Goal: Task Accomplishment & Management: Manage account settings

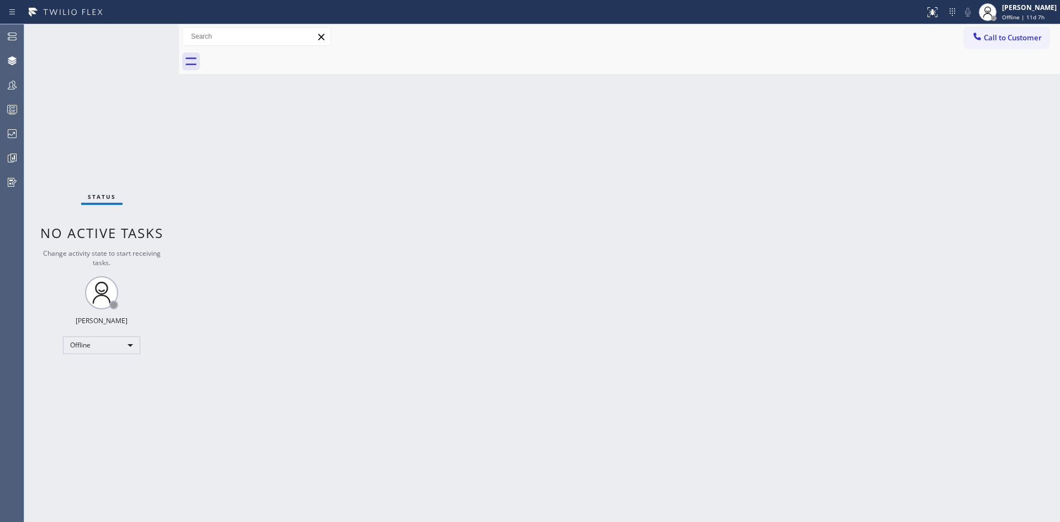
click at [514, 108] on div "Back to Dashboard Change Sender ID Customers Technicians Select a contact Outbo…" at bounding box center [619, 272] width 881 height 497
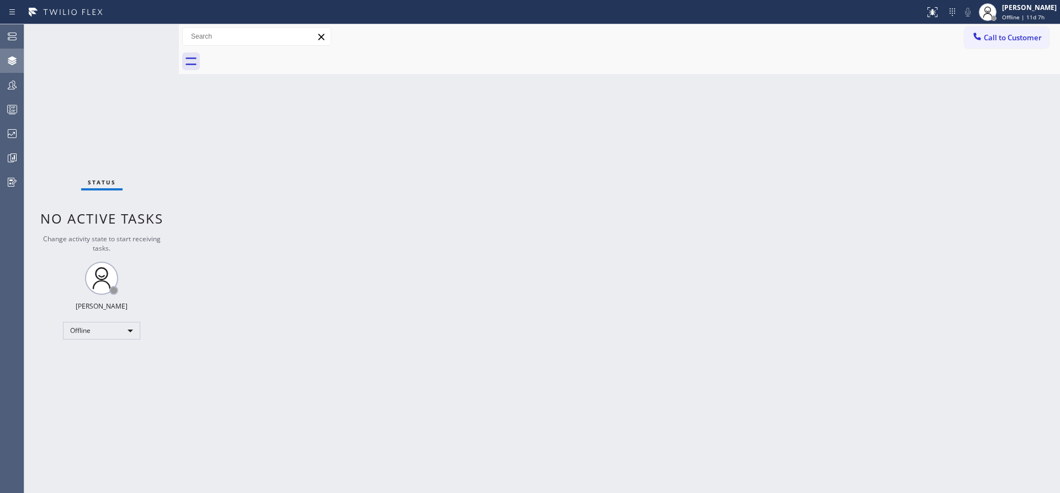
click at [8, 62] on icon at bounding box center [12, 60] width 9 height 9
click at [8, 27] on div at bounding box center [12, 36] width 24 height 22
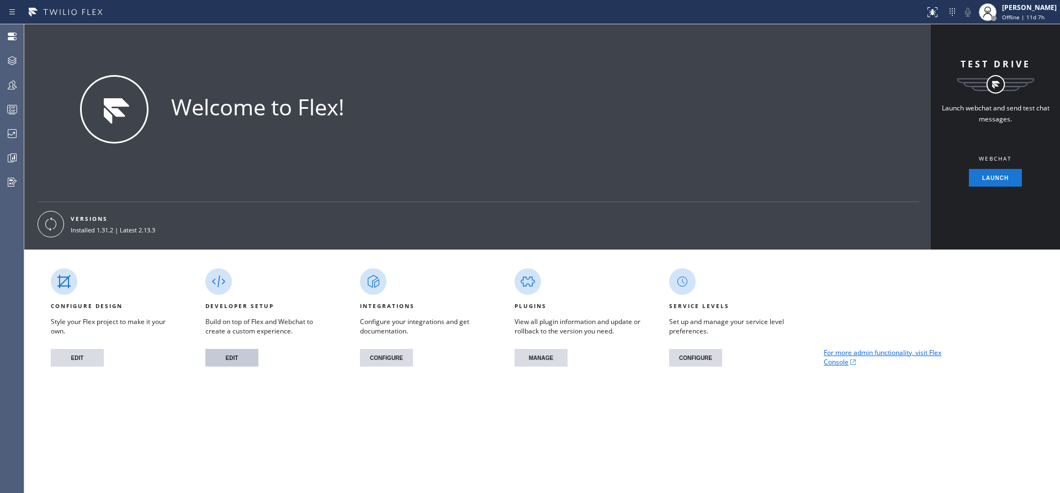
click at [242, 356] on button "EDIT" at bounding box center [231, 358] width 53 height 18
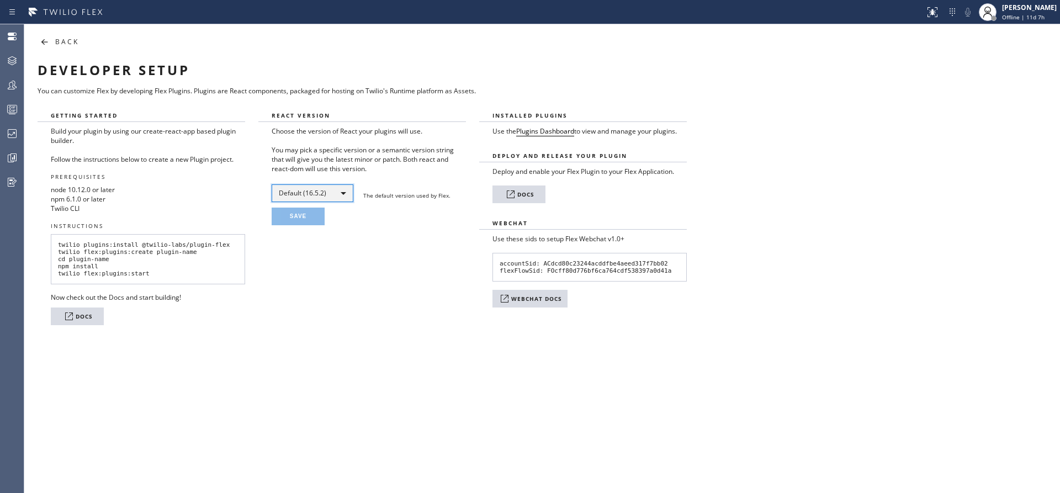
click at [333, 187] on div "Default (16.5.2)" at bounding box center [313, 193] width 82 height 18
drag, startPoint x: 319, startPoint y: 221, endPoint x: 320, endPoint y: 230, distance: 9.4
click at [320, 221] on li "Latest (~16.13.1)" at bounding box center [311, 222] width 79 height 13
click at [42, 44] on icon at bounding box center [44, 41] width 13 height 13
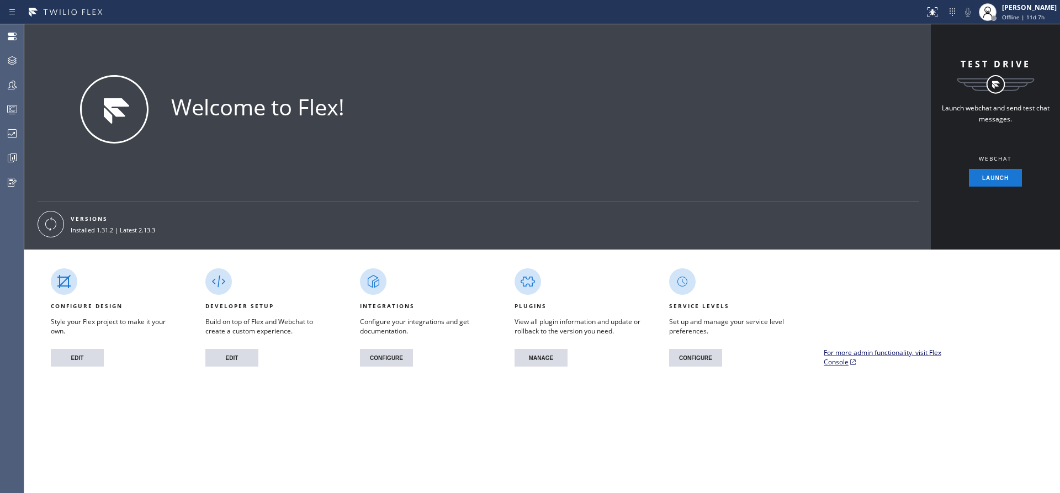
click at [841, 357] on link "For more admin functionality, visit Flex Console" at bounding box center [887, 357] width 128 height 19
click at [544, 358] on button "MANAGE" at bounding box center [540, 358] width 53 height 18
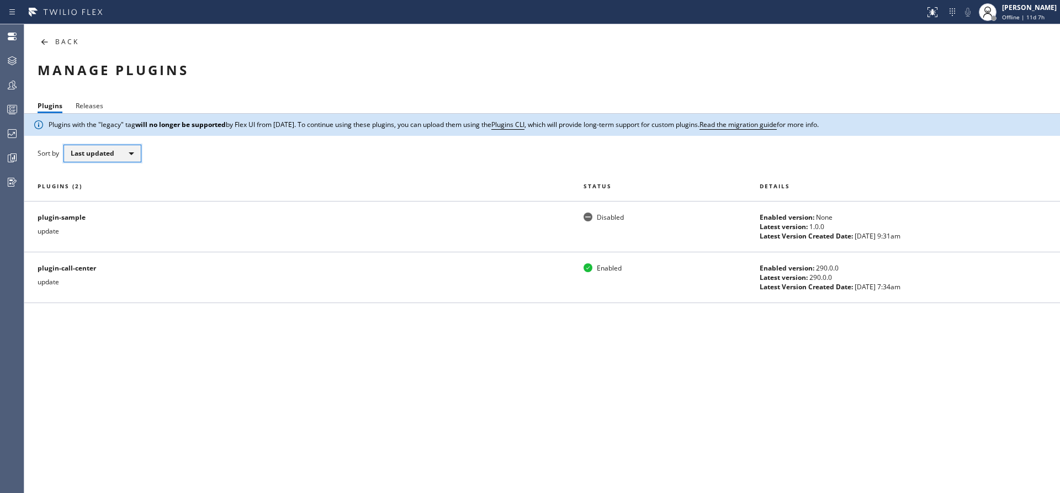
click at [130, 155] on div "Last updated" at bounding box center [102, 154] width 78 height 18
click at [177, 156] on div at bounding box center [530, 246] width 1060 height 493
click at [82, 107] on span "Releases" at bounding box center [90, 105] width 28 height 9
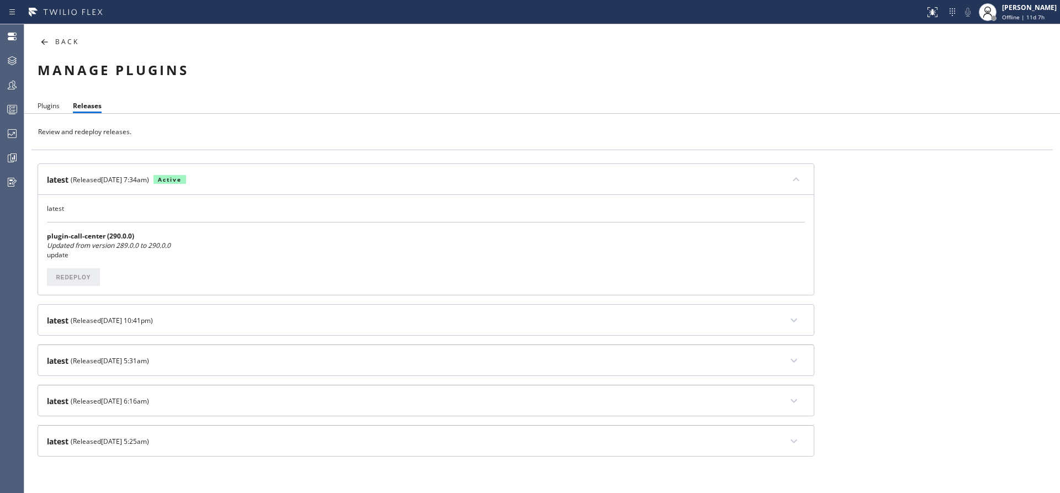
click at [44, 105] on span "Plugins" at bounding box center [49, 105] width 22 height 9
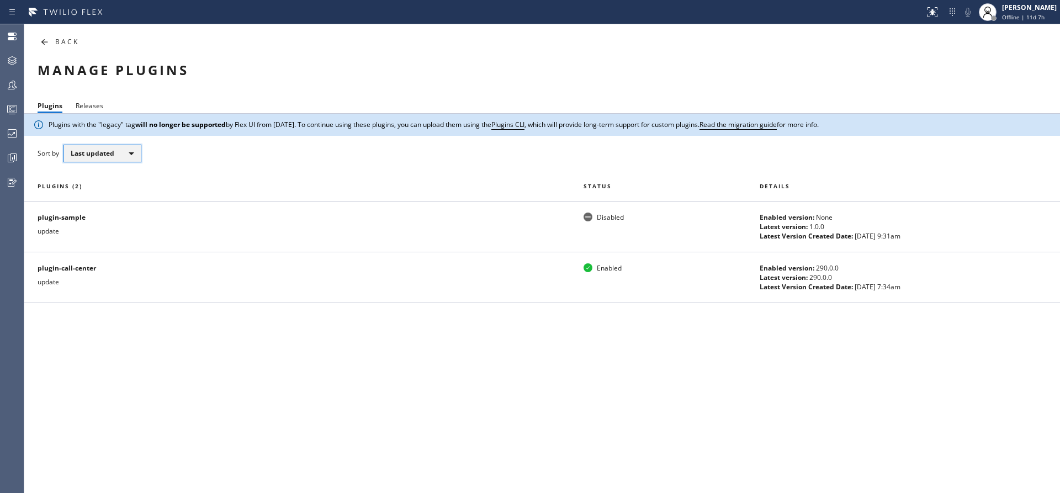
click at [108, 152] on span "Last updated" at bounding box center [93, 152] width 44 height 9
click at [221, 123] on div at bounding box center [530, 246] width 1060 height 493
click at [100, 106] on span "Releases" at bounding box center [90, 105] width 28 height 9
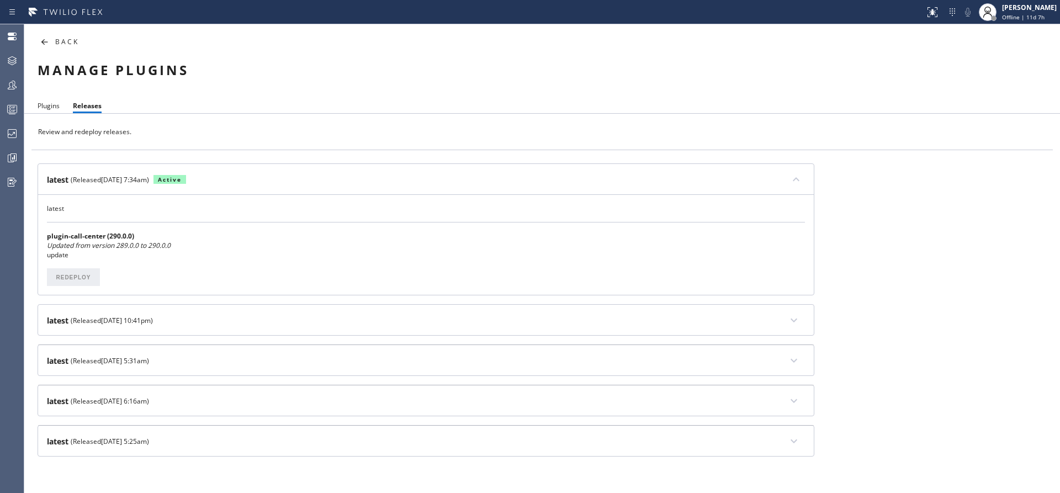
click at [45, 108] on span "Plugins" at bounding box center [49, 105] width 22 height 9
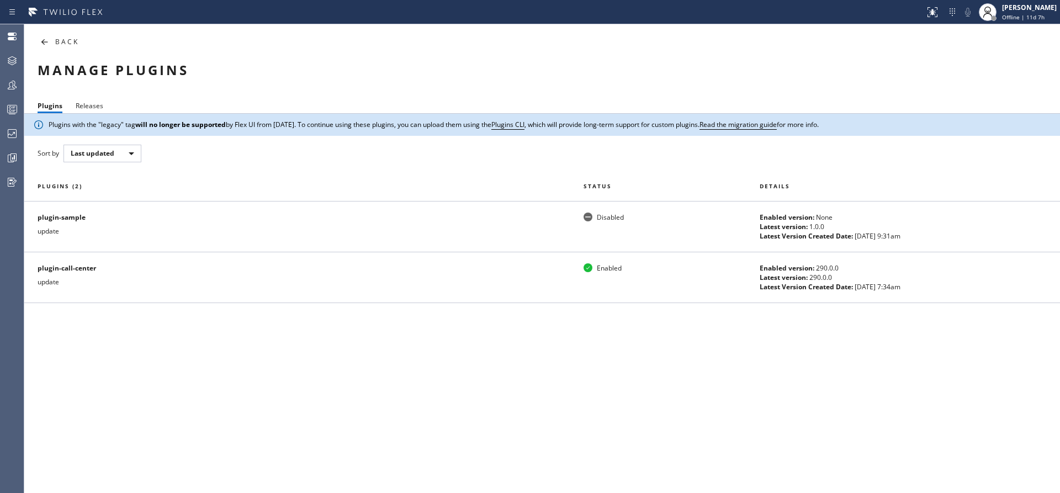
click at [652, 73] on div "Manage Plugins" at bounding box center [497, 70] width 918 height 17
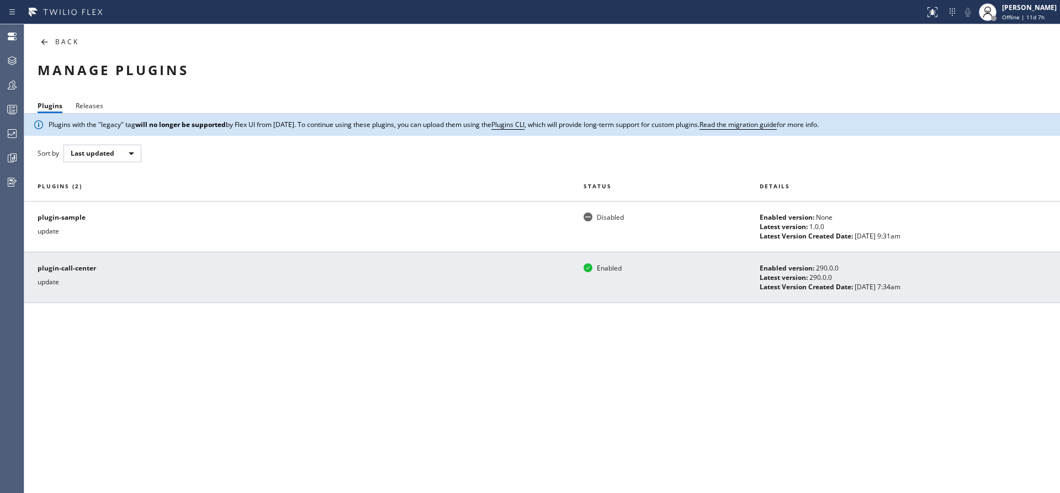
click at [102, 279] on p "update" at bounding box center [304, 281] width 533 height 9
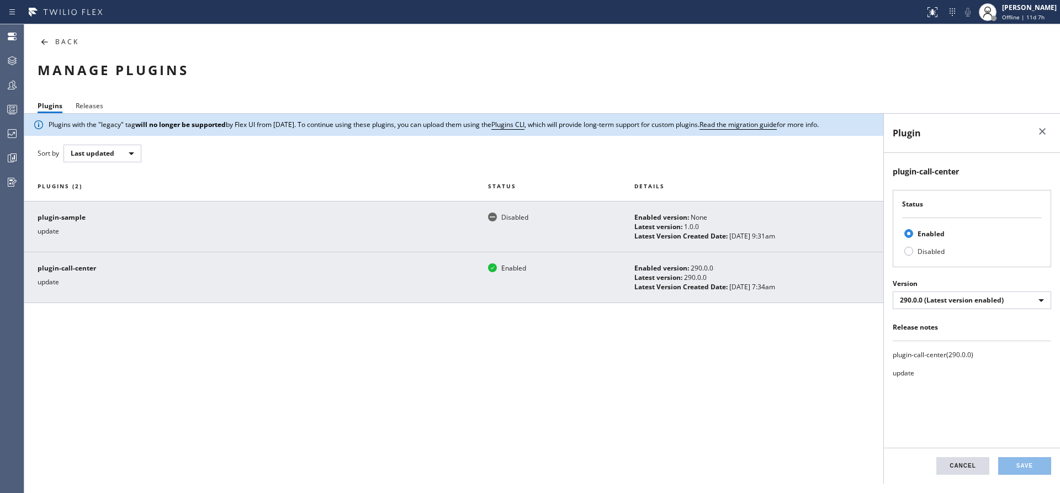
click at [220, 234] on p "update" at bounding box center [256, 230] width 437 height 9
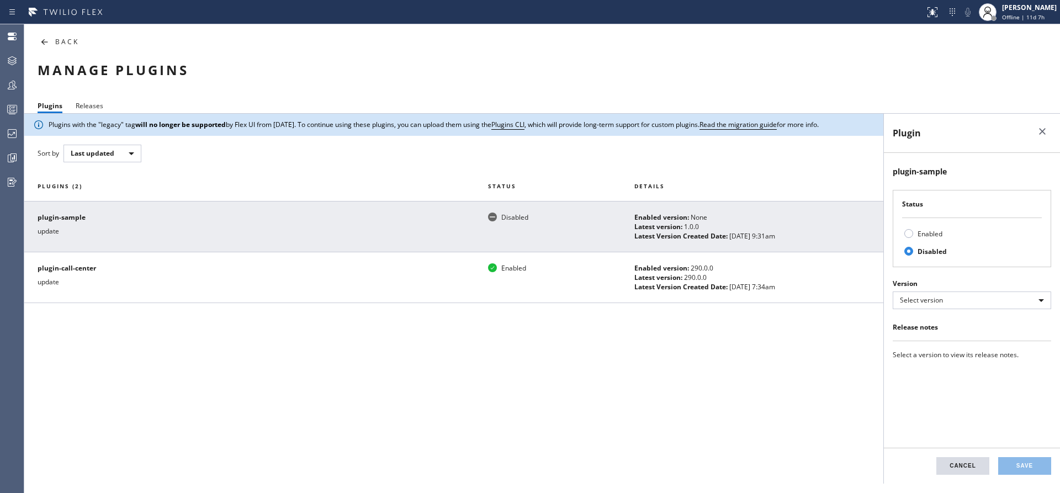
click at [44, 48] on icon at bounding box center [44, 41] width 13 height 13
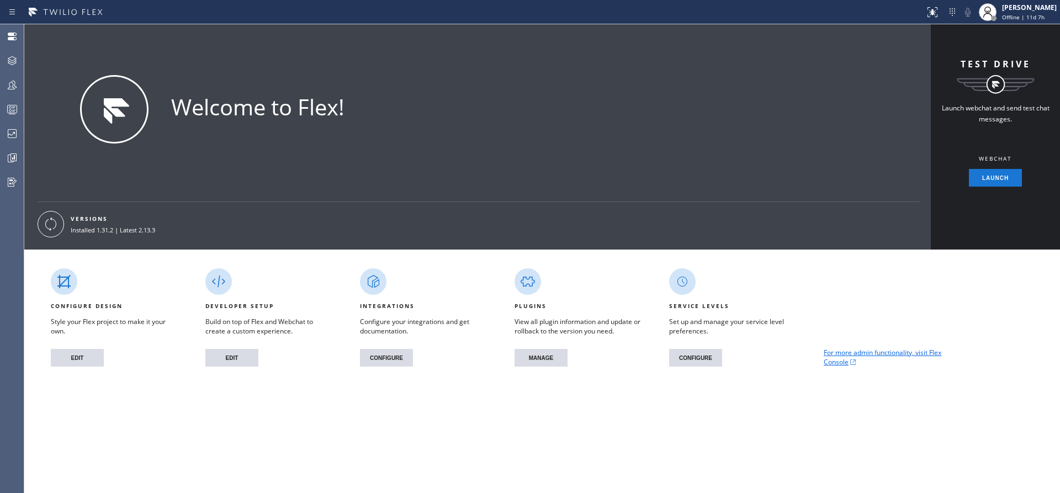
click at [53, 219] on icon at bounding box center [51, 224] width 18 height 18
click at [698, 358] on button "CONFIGURE" at bounding box center [695, 358] width 53 height 18
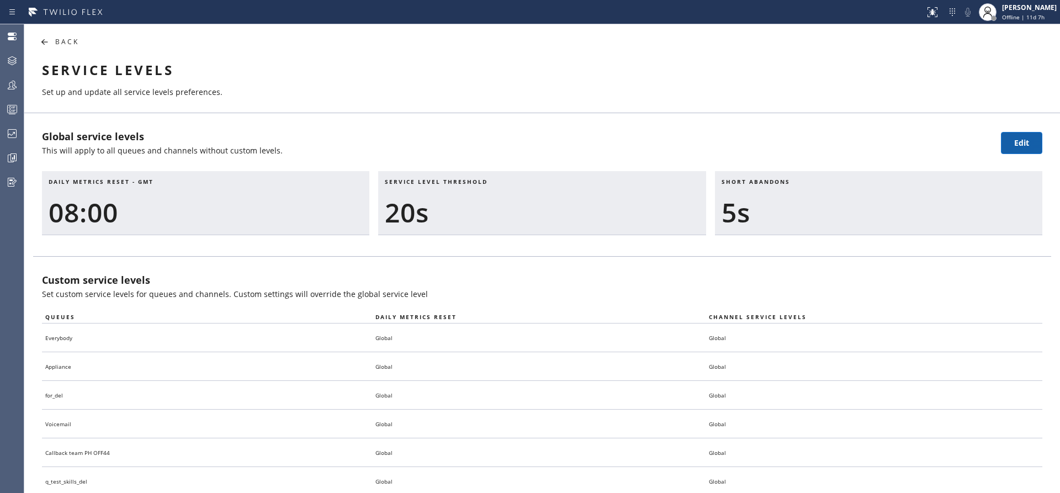
click at [1014, 146] on span "Edit" at bounding box center [1021, 142] width 15 height 10
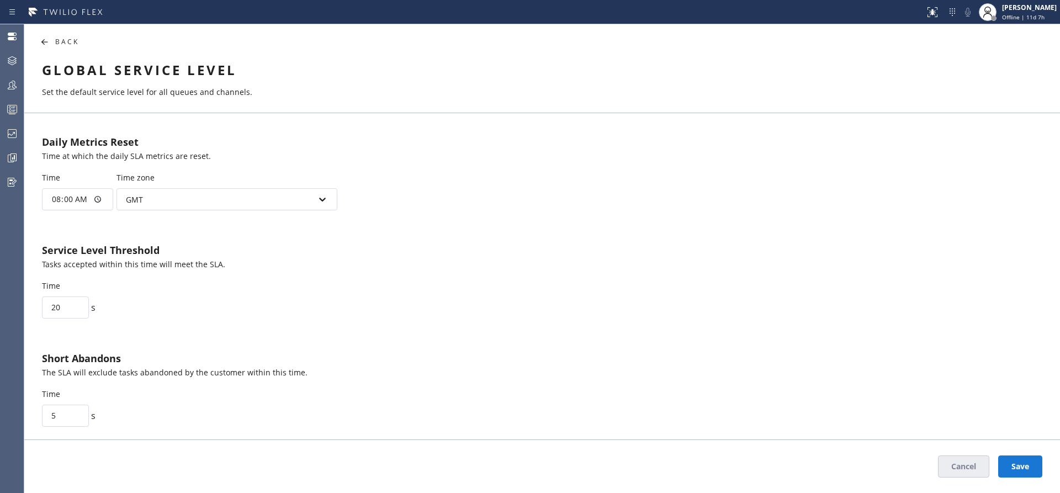
click at [49, 38] on icon at bounding box center [44, 41] width 13 height 13
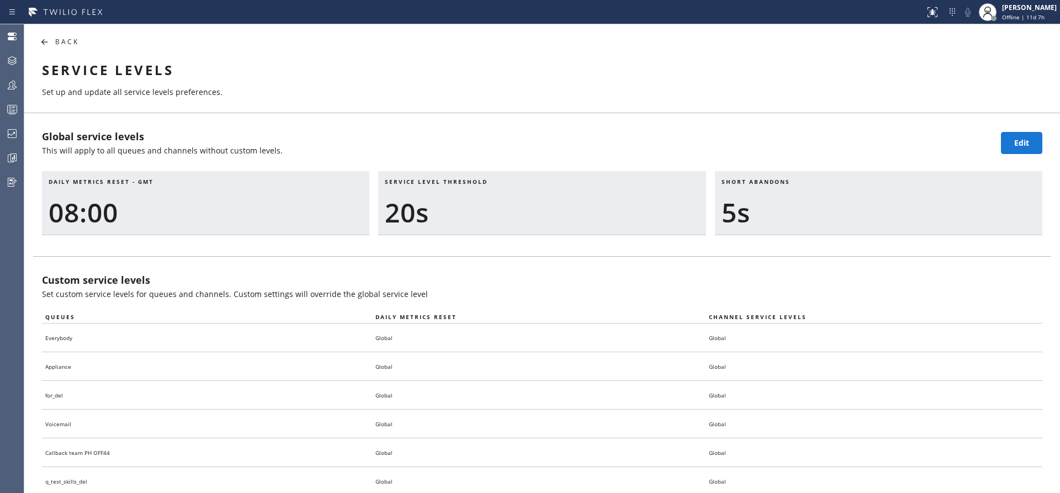
click at [44, 45] on icon at bounding box center [44, 41] width 13 height 13
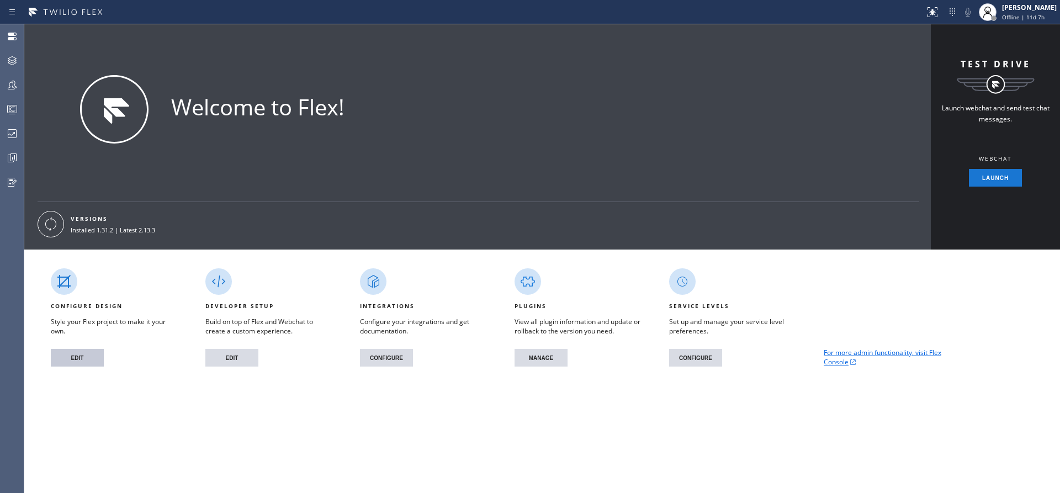
click at [83, 360] on button "EDIT" at bounding box center [77, 358] width 53 height 18
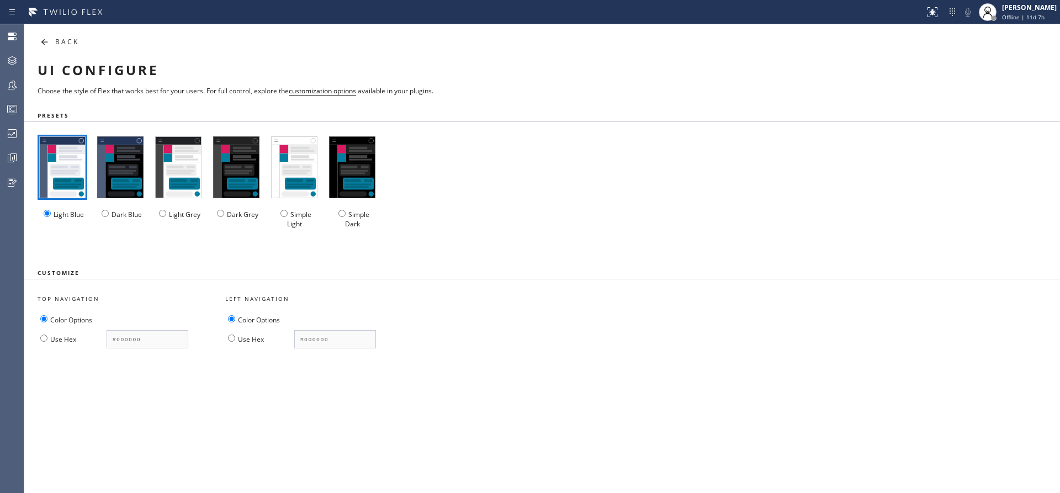
click at [44, 45] on icon at bounding box center [44, 41] width 13 height 13
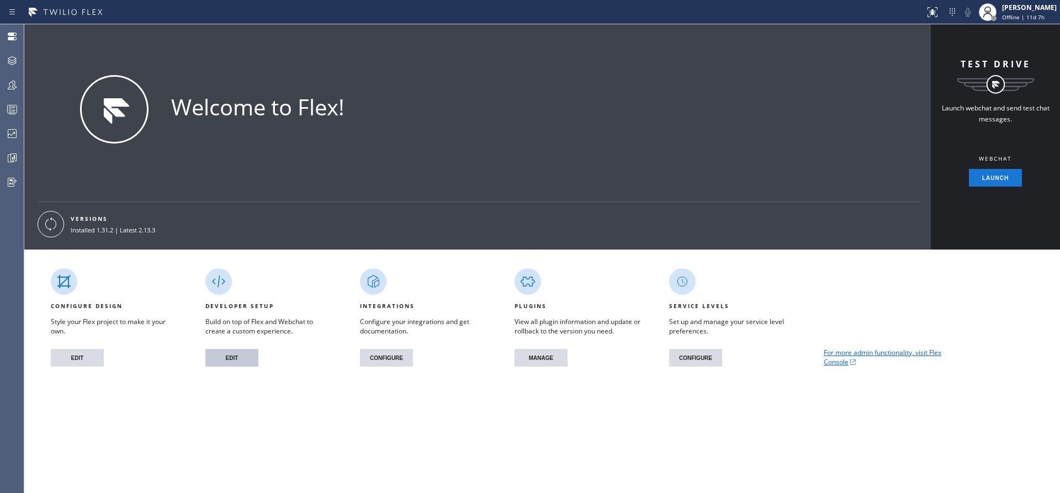
click at [236, 360] on button "EDIT" at bounding box center [231, 358] width 53 height 18
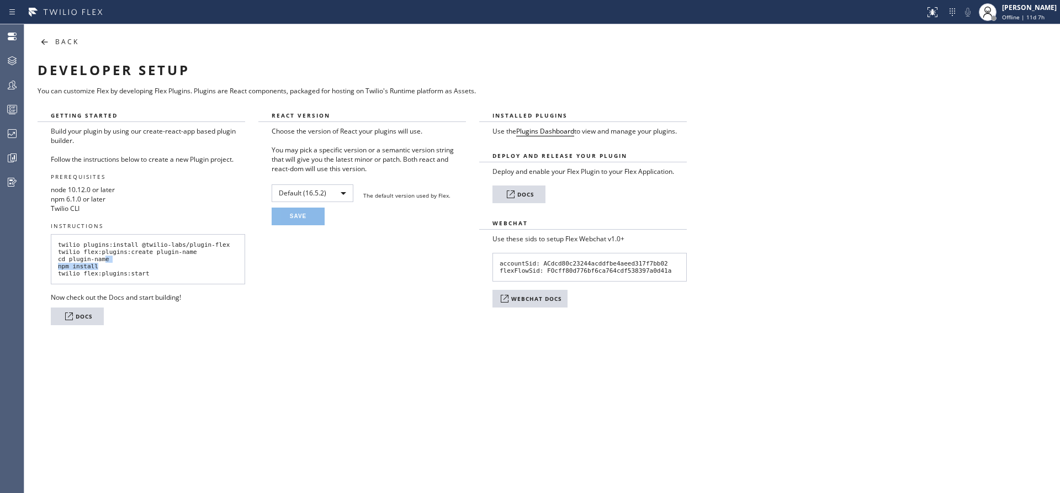
drag, startPoint x: 168, startPoint y: 264, endPoint x: 101, endPoint y: 256, distance: 67.8
click at [101, 256] on pre "twilio plugins:install @twilio-labs/plugin-flex twilio flex:plugins:create plug…" at bounding box center [148, 259] width 194 height 50
click at [221, 245] on pre "twilio plugins:install @twilio-labs/plugin-flex twilio flex:plugins:create plug…" at bounding box center [148, 259] width 194 height 50
click at [541, 132] on link "Plugins Dashboard" at bounding box center [545, 131] width 58 height 10
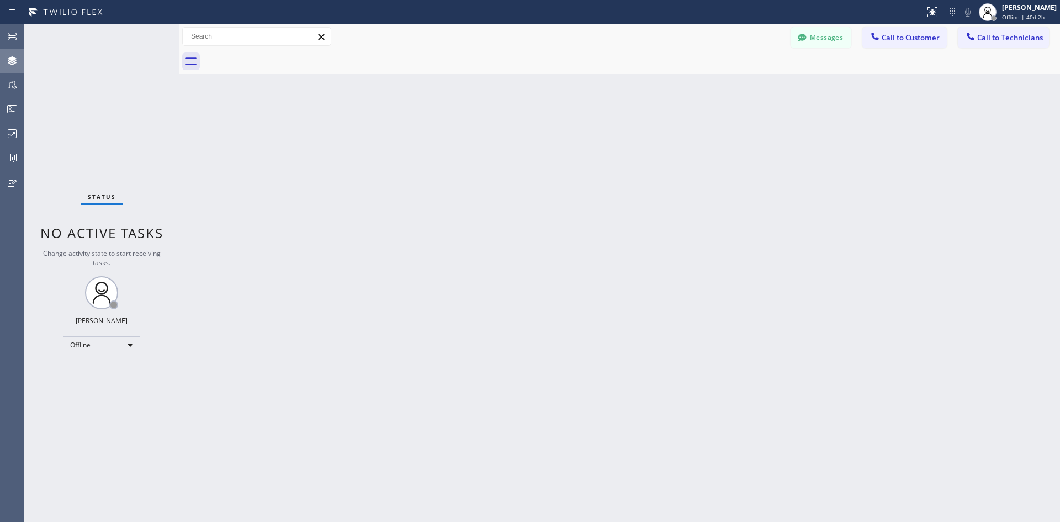
click at [11, 53] on div at bounding box center [12, 61] width 24 height 22
click at [6, 38] on icon at bounding box center [12, 36] width 13 height 13
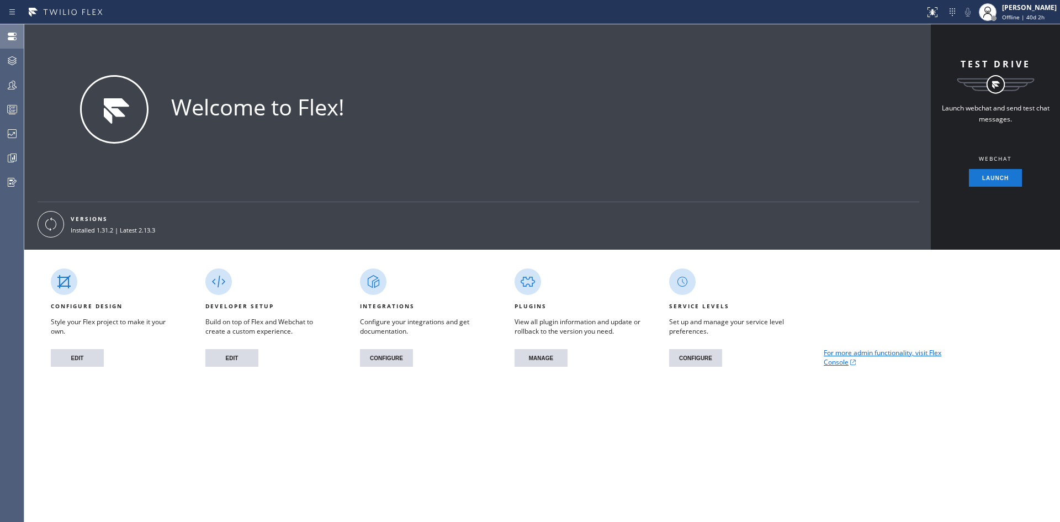
click at [406, 222] on div "VERSIONS Installed 1.31.2 | Latest 2.13.3" at bounding box center [475, 224] width 902 height 44
click at [407, 222] on div "VERSIONS Installed 1.31.2 | Latest 2.13.3" at bounding box center [475, 224] width 902 height 44
click at [214, 359] on button "EDIT" at bounding box center [231, 358] width 53 height 18
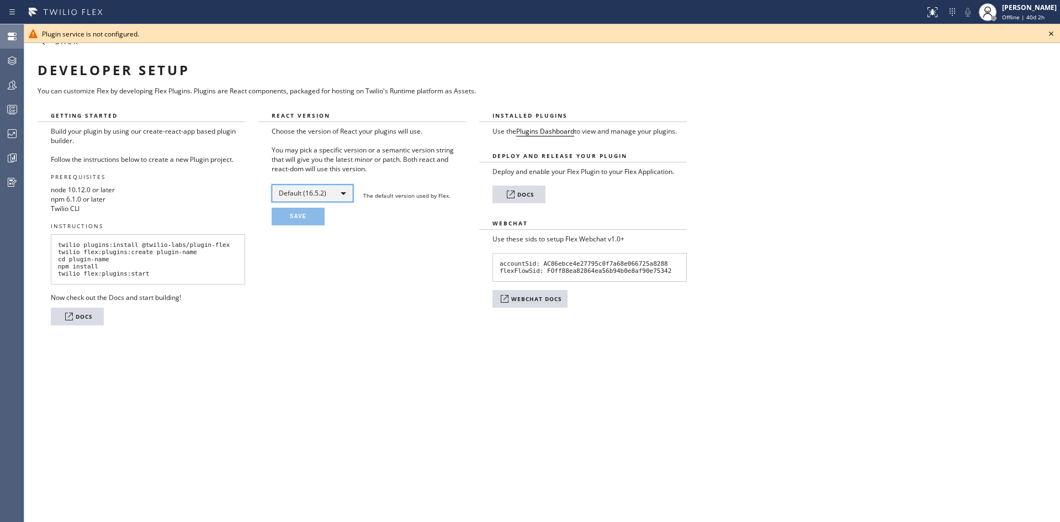
click at [348, 190] on div "Default (16.5.2)" at bounding box center [313, 193] width 82 height 18
click at [348, 318] on div at bounding box center [530, 261] width 1060 height 522
click at [118, 36] on div "Plugin service is not configured." at bounding box center [542, 33] width 1000 height 9
click at [74, 36] on div "Plugin service is not configured." at bounding box center [542, 33] width 1000 height 9
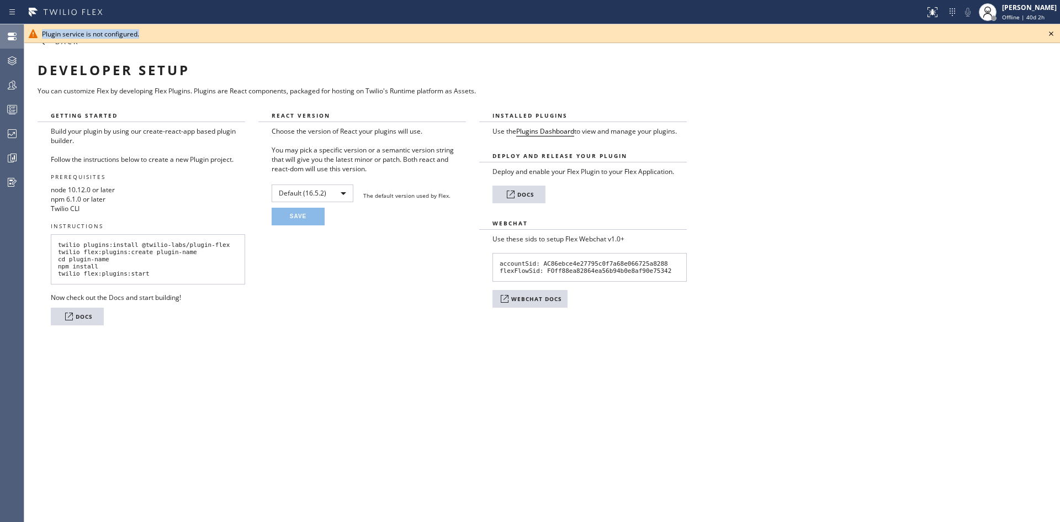
click at [74, 36] on div "Plugin service is not configured." at bounding box center [542, 33] width 1000 height 9
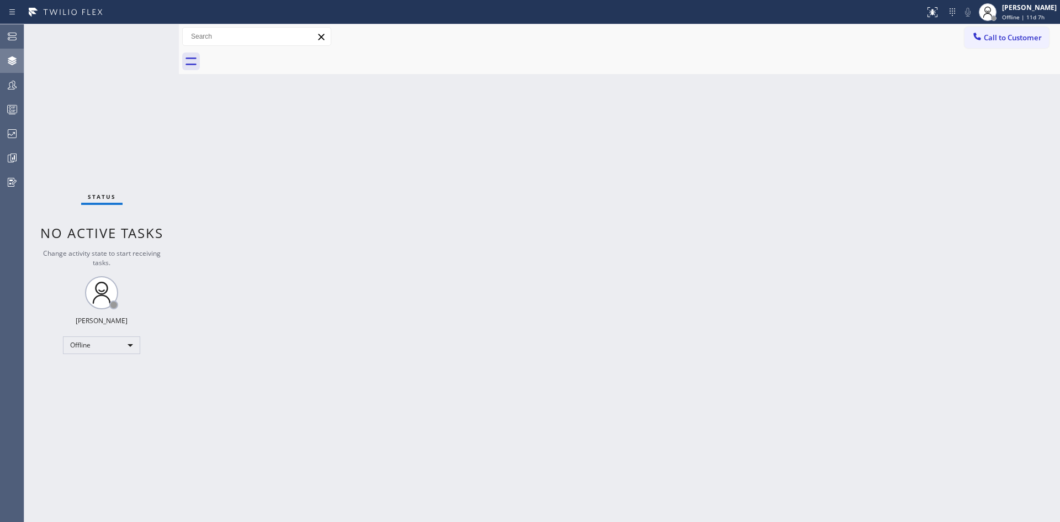
click at [1, 62] on div at bounding box center [12, 60] width 24 height 13
click at [1, 92] on div at bounding box center [12, 85] width 24 height 22
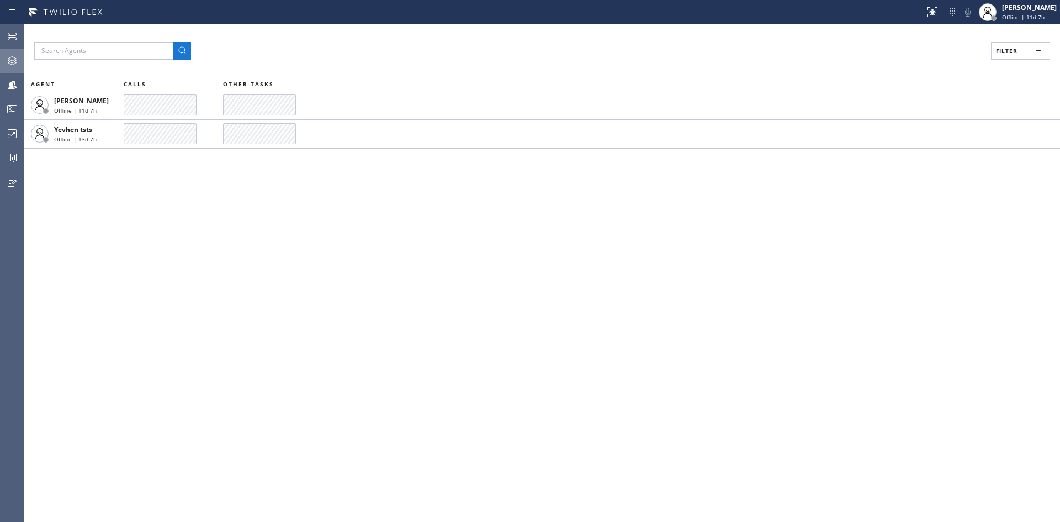
click at [8, 61] on icon at bounding box center [12, 60] width 13 height 13
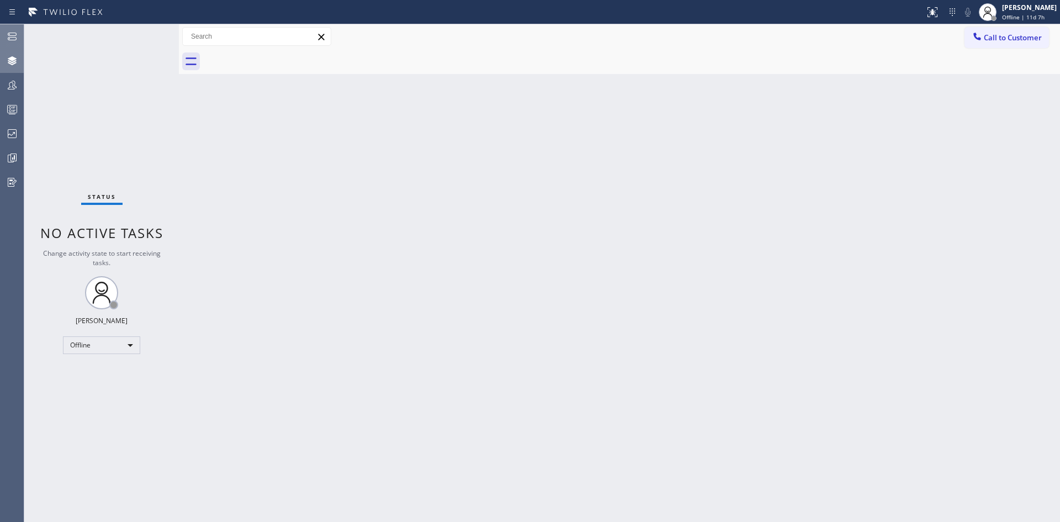
click at [12, 39] on icon at bounding box center [12, 36] width 13 height 13
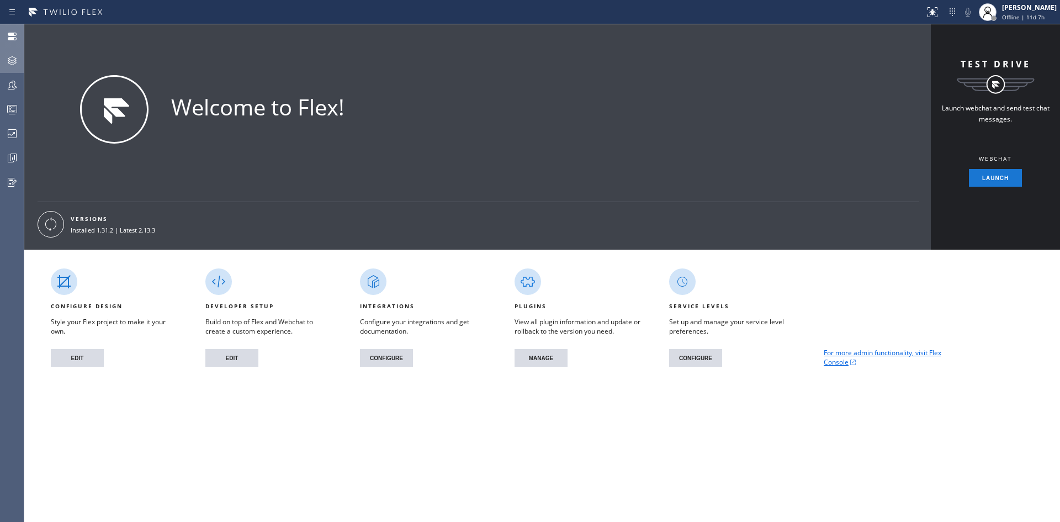
click at [200, 220] on div "VERSIONS Installed 1.31.2 | Latest 2.13.3" at bounding box center [127, 224] width 179 height 26
click at [17, 62] on icon at bounding box center [12, 60] width 13 height 13
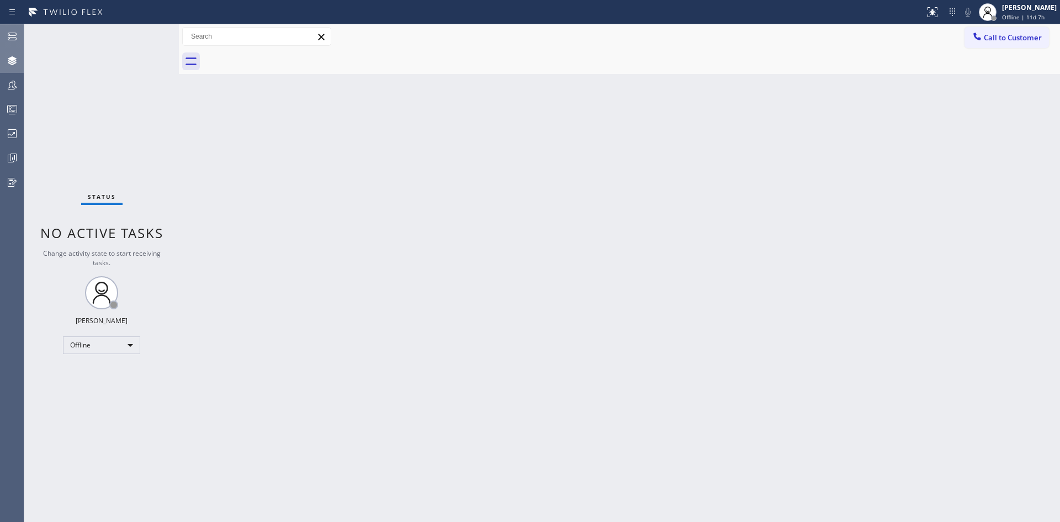
click at [10, 41] on icon at bounding box center [12, 36] width 13 height 13
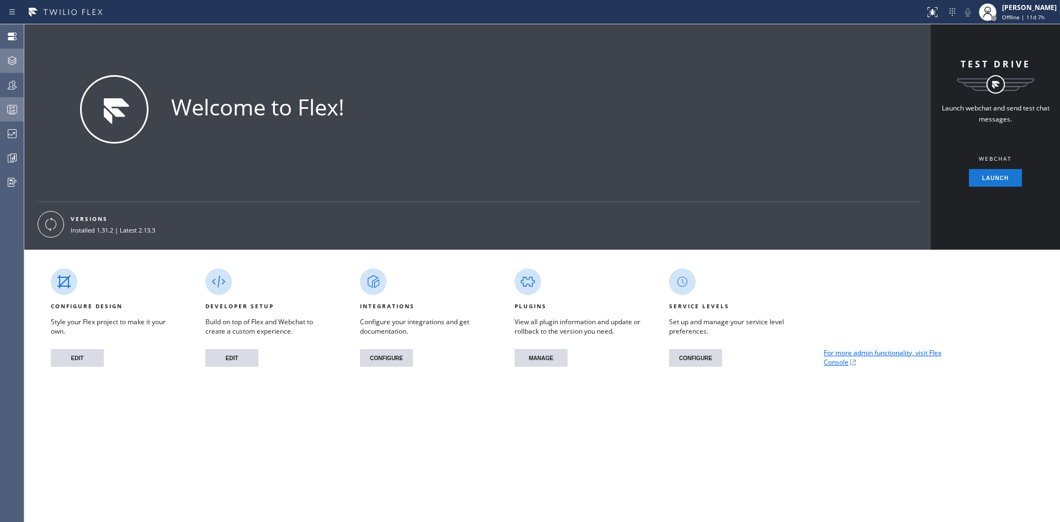
click at [15, 103] on icon at bounding box center [12, 109] width 13 height 13
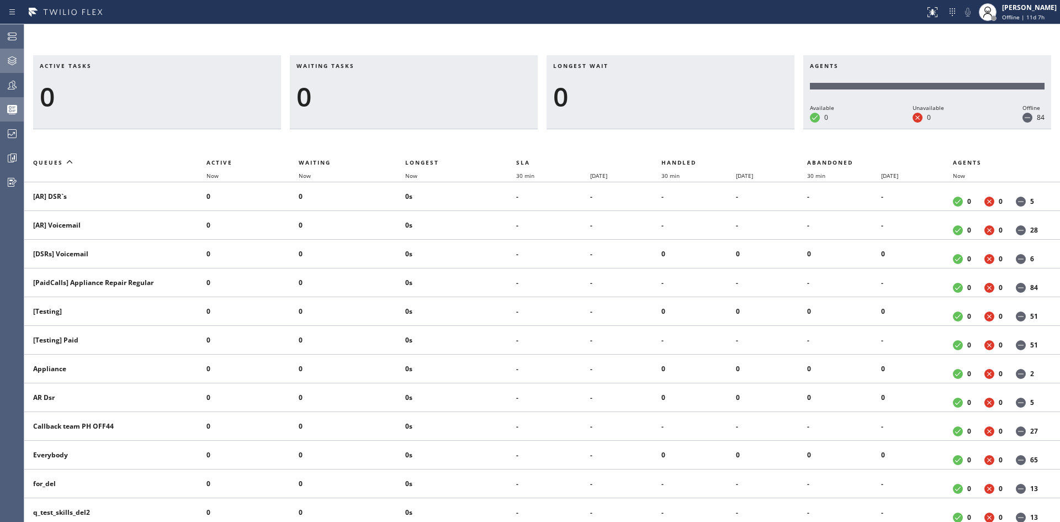
click at [13, 40] on icon at bounding box center [12, 37] width 9 height 8
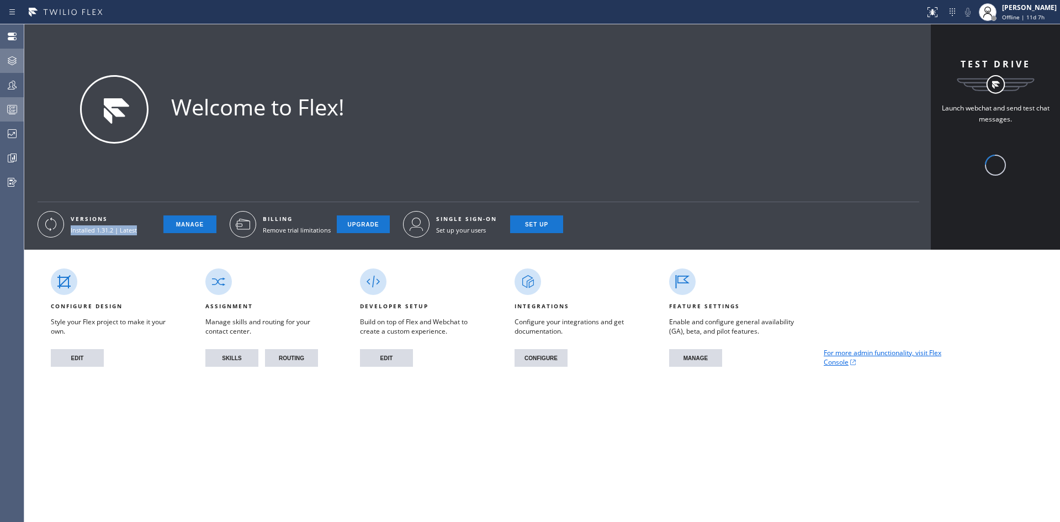
click at [182, 222] on div "VERSIONS Installed 1.31.2 | Latest MANAGE" at bounding box center [127, 224] width 179 height 26
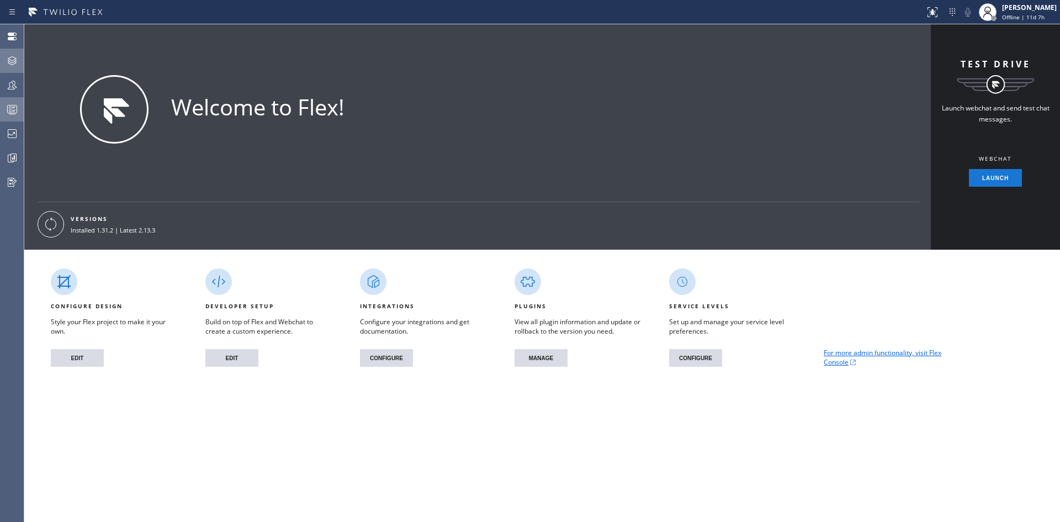
click at [180, 232] on div "VERSIONS Installed 1.31.2 | Latest 2.13.3" at bounding box center [127, 224] width 179 height 26
click at [532, 362] on button "MANAGE" at bounding box center [540, 358] width 53 height 18
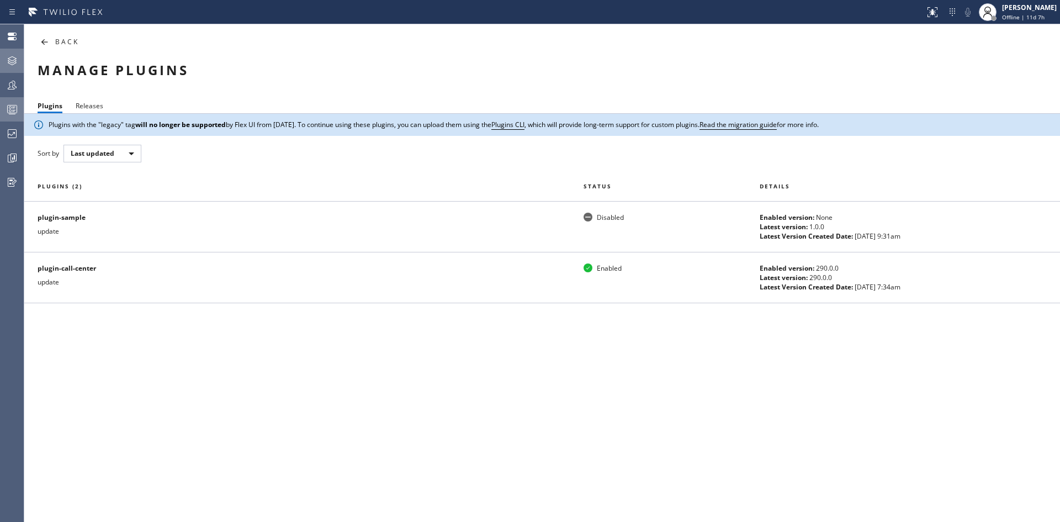
drag, startPoint x: 726, startPoint y: 424, endPoint x: 721, endPoint y: 428, distance: 6.3
click at [726, 424] on div "Plugins with the "legacy" tag will no longer be supported by Flex UI from Janua…" at bounding box center [541, 309] width 1035 height 391
click at [254, 172] on th "Plugins ( 2 )" at bounding box center [303, 186] width 559 height 30
click at [51, 45] on div "BACK" at bounding box center [283, 38] width 518 height 28
click at [46, 43] on icon at bounding box center [44, 41] width 13 height 13
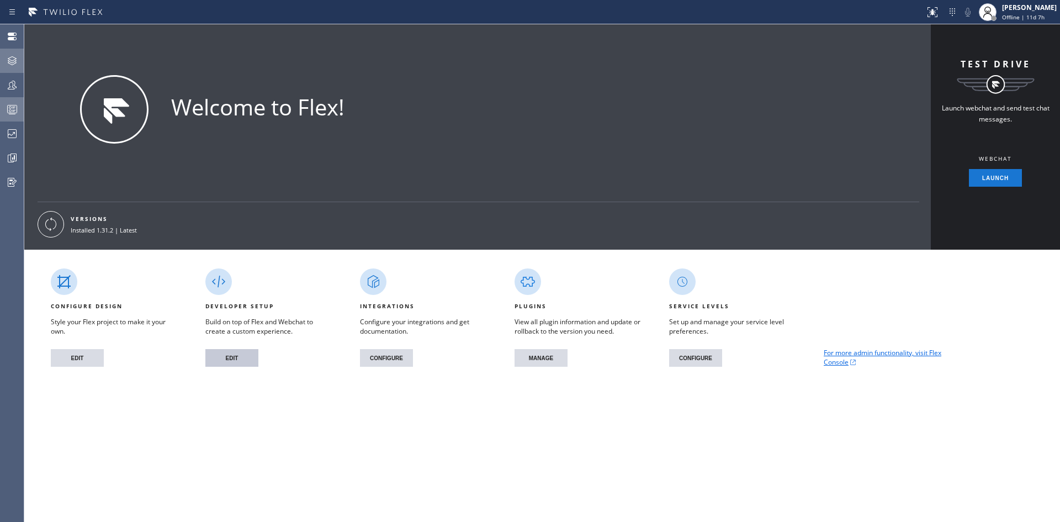
click at [238, 350] on button "EDIT" at bounding box center [231, 358] width 53 height 18
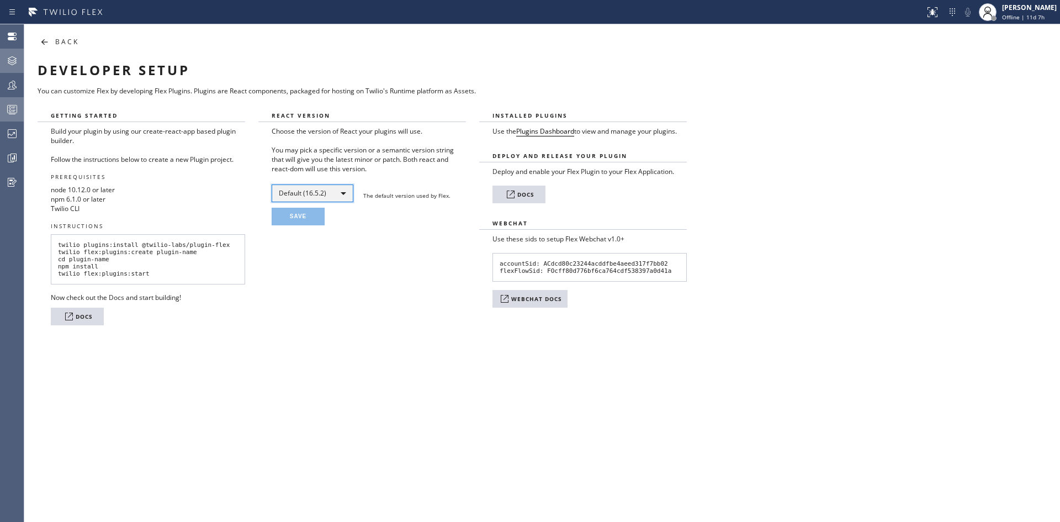
click at [304, 189] on div "Default (16.5.2)" at bounding box center [313, 193] width 82 height 18
click at [321, 221] on li "Latest (~16.13.1)" at bounding box center [311, 222] width 79 height 13
click at [305, 217] on button "SAVE" at bounding box center [298, 217] width 53 height 18
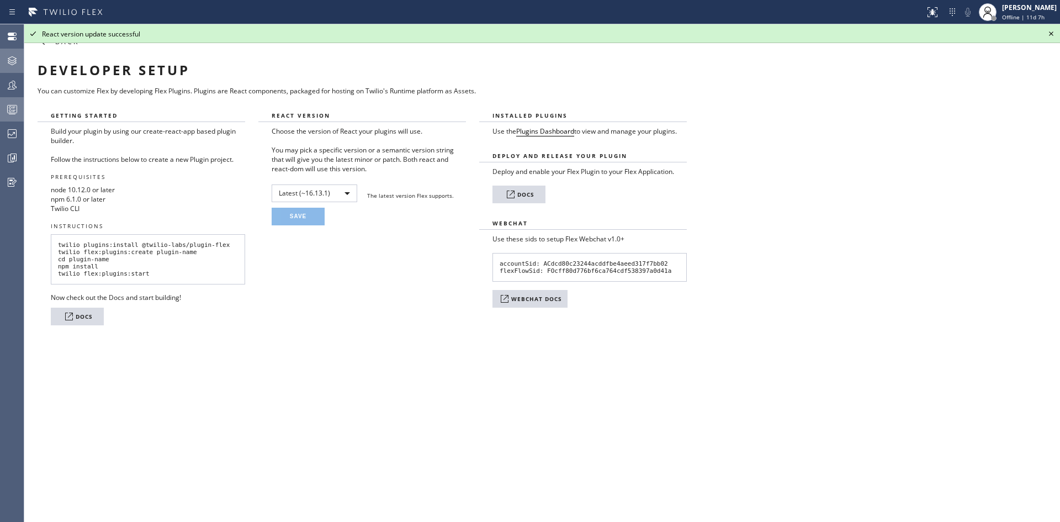
click at [703, 79] on div "Developer Setup You can customize Flex by developing Flex Plugins. Plugins are …" at bounding box center [490, 80] width 932 height 57
click at [45, 45] on icon at bounding box center [44, 41] width 13 height 13
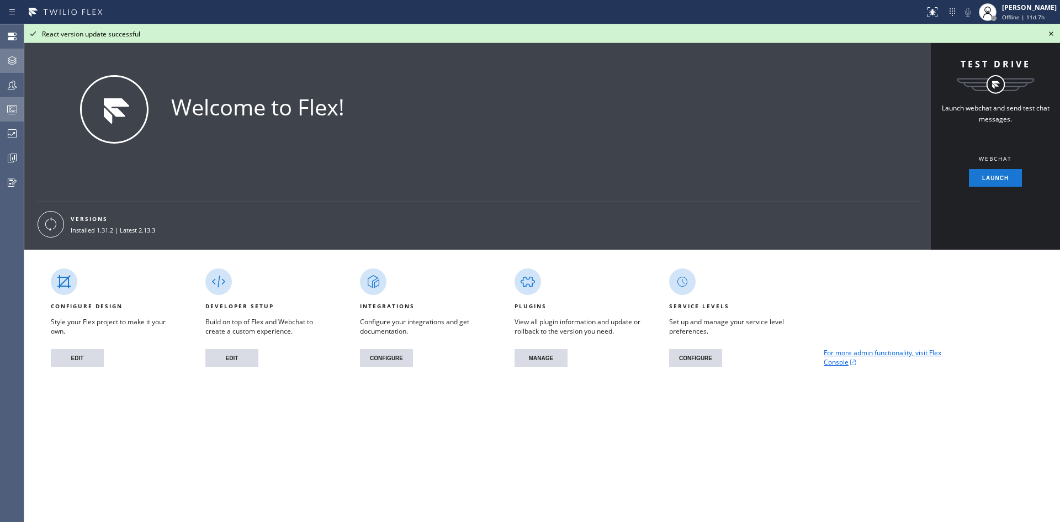
click at [54, 224] on icon at bounding box center [51, 224] width 18 height 18
click at [49, 223] on icon at bounding box center [51, 224] width 18 height 18
click at [131, 234] on div "Installed 1.31.2 | Latest 2.13.3" at bounding box center [119, 230] width 97 height 11
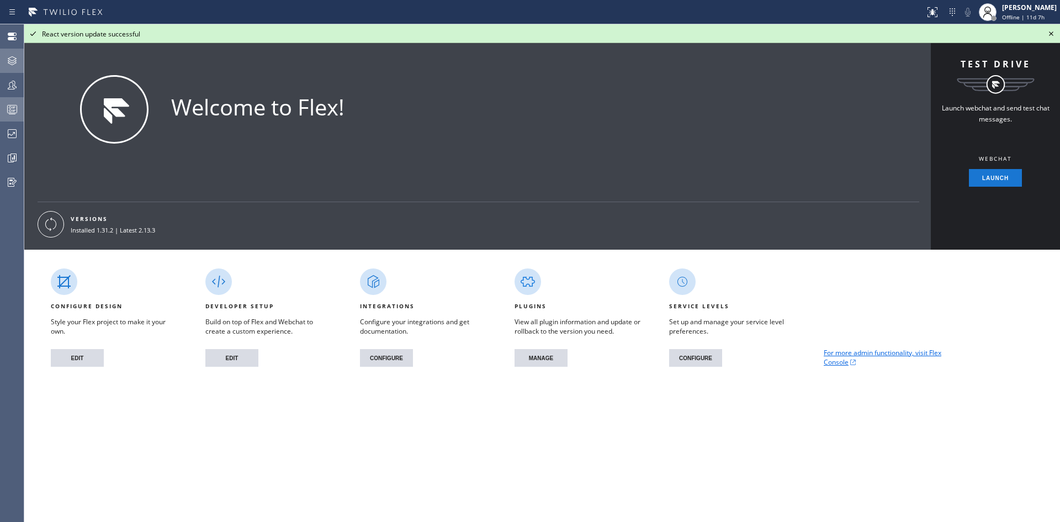
click at [1044, 30] on icon at bounding box center [1050, 33] width 13 height 13
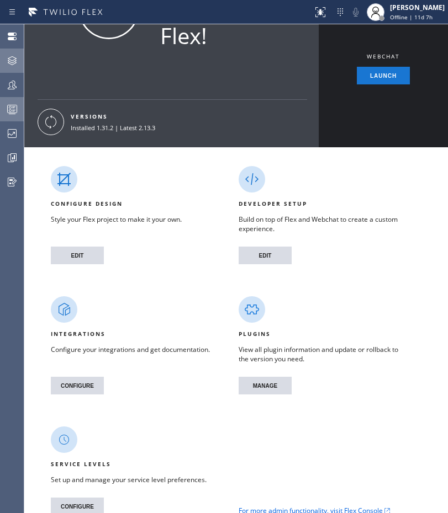
scroll to position [118, 0]
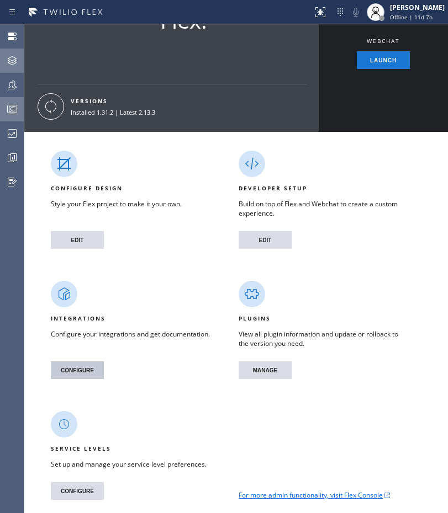
click at [77, 367] on button "CONFIGURE" at bounding box center [77, 371] width 53 height 18
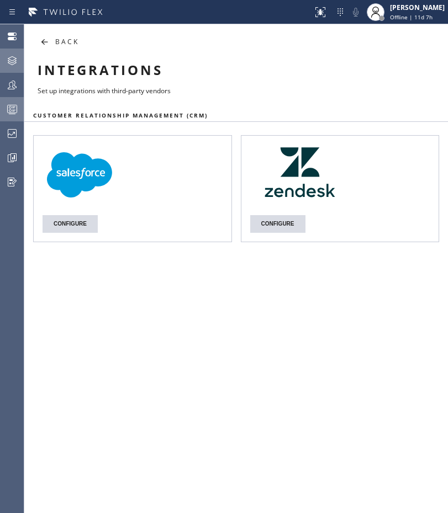
click at [44, 43] on icon at bounding box center [44, 41] width 13 height 13
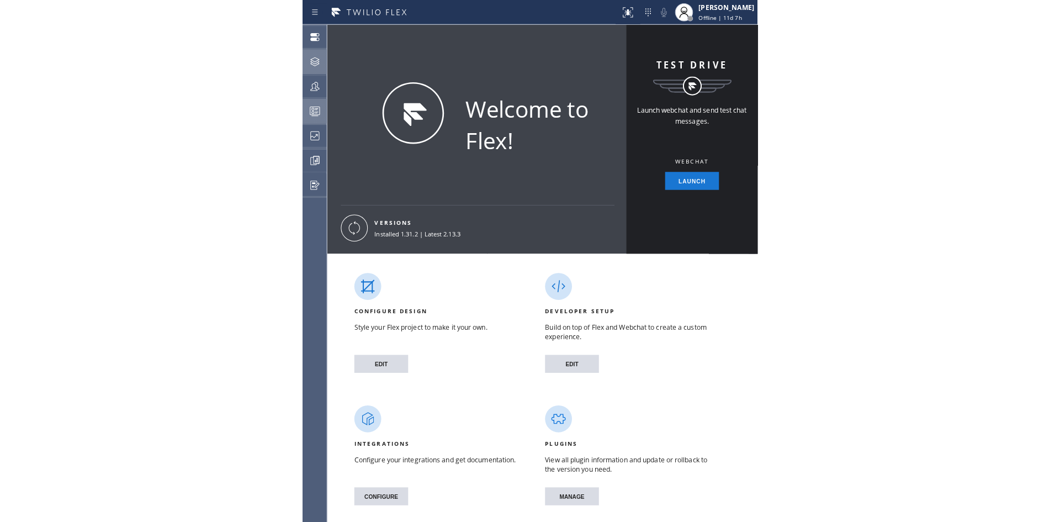
scroll to position [118, 0]
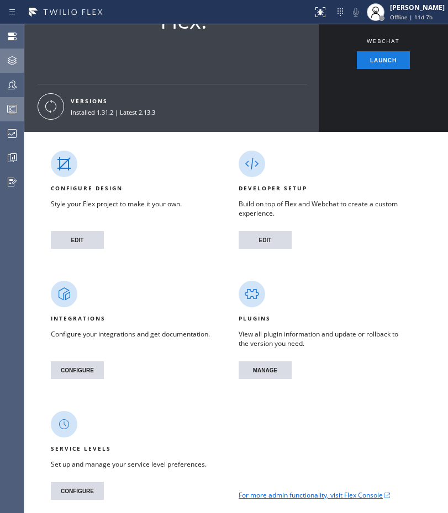
click at [384, 59] on button "Launch" at bounding box center [383, 60] width 53 height 18
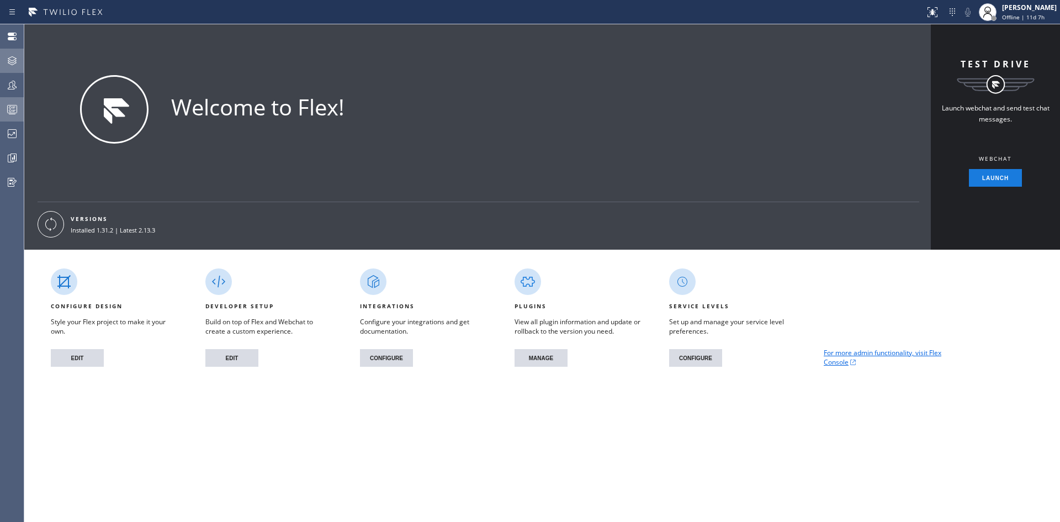
scroll to position [0, 0]
click at [555, 350] on button "MANAGE" at bounding box center [540, 358] width 53 height 18
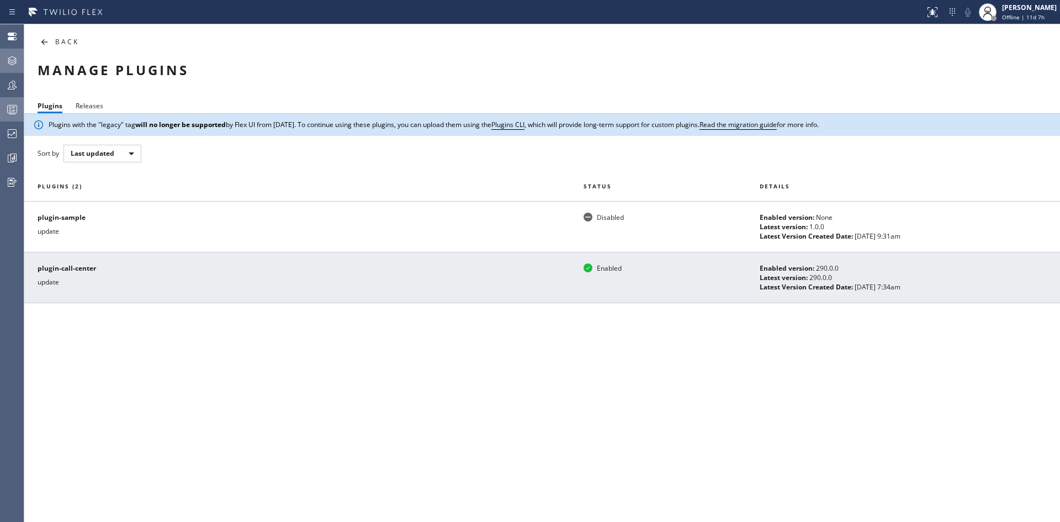
click at [120, 284] on p "update" at bounding box center [304, 281] width 533 height 9
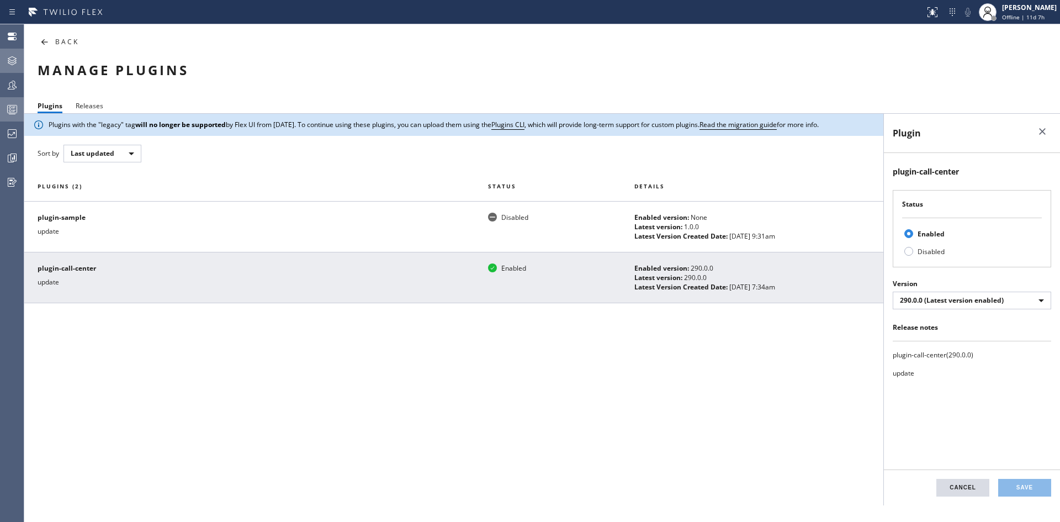
click at [87, 112] on div "Plugins Releases" at bounding box center [63, 106] width 79 height 13
click at [87, 108] on span "Releases" at bounding box center [90, 105] width 28 height 9
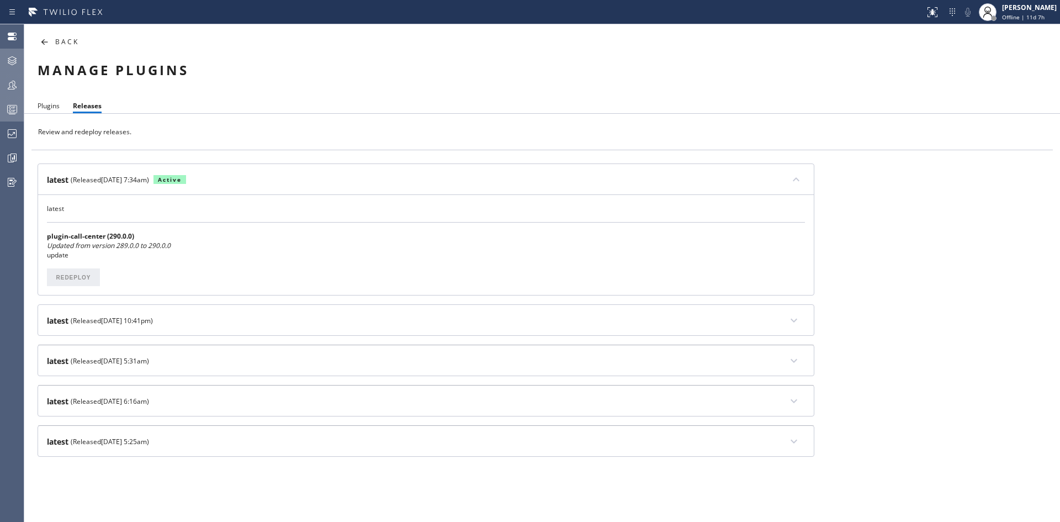
click at [9, 87] on icon at bounding box center [12, 84] width 13 height 13
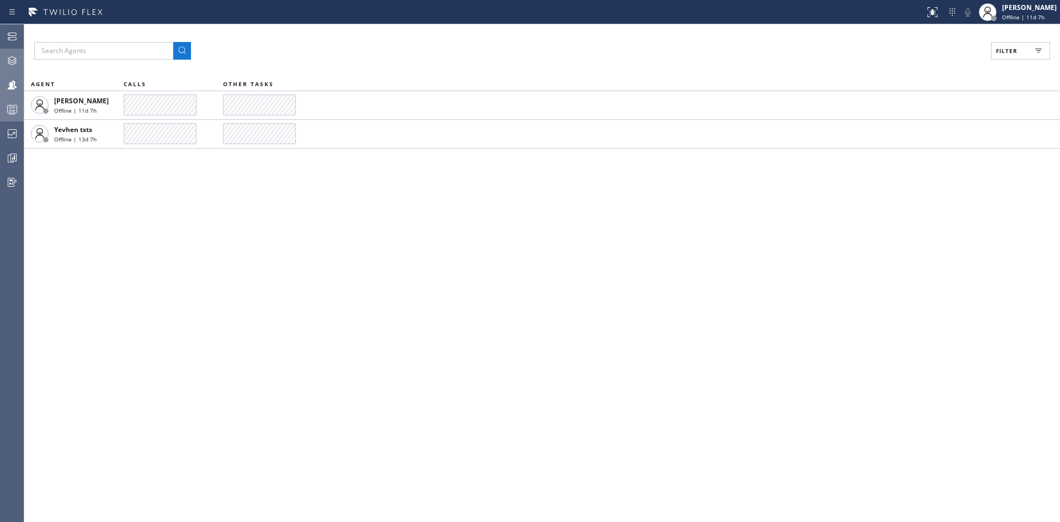
click at [9, 64] on icon at bounding box center [12, 60] width 13 height 13
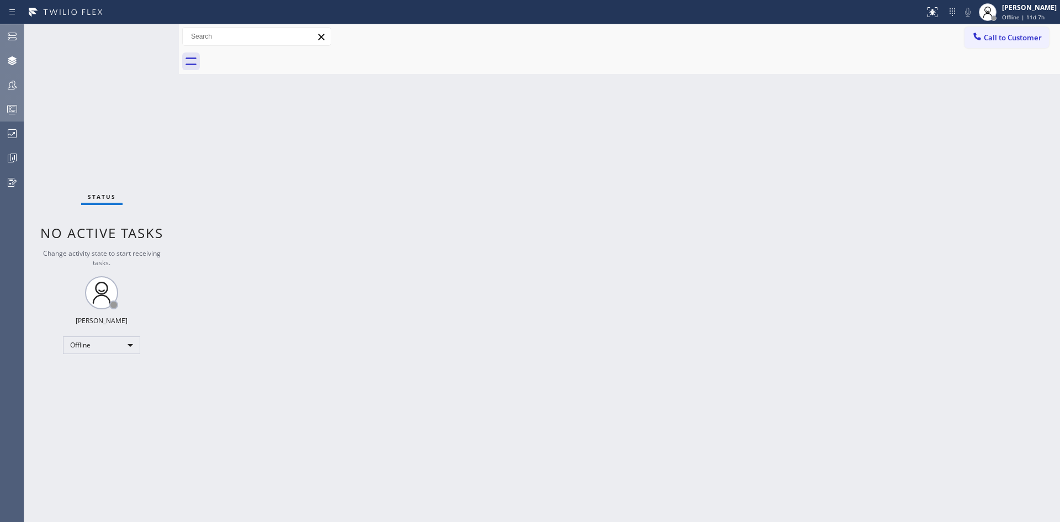
click at [14, 43] on div at bounding box center [12, 36] width 24 height 22
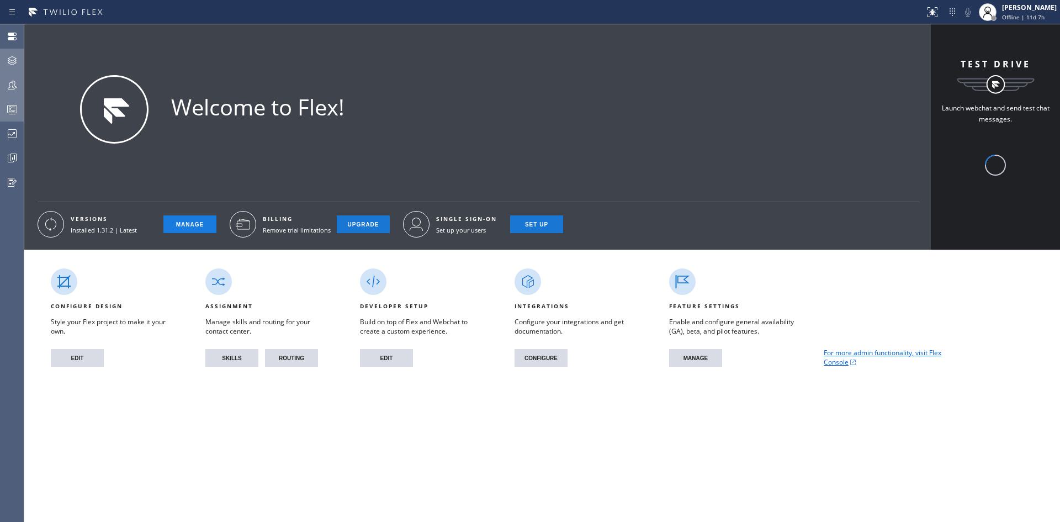
click at [185, 225] on button "MANAGE" at bounding box center [189, 224] width 53 height 18
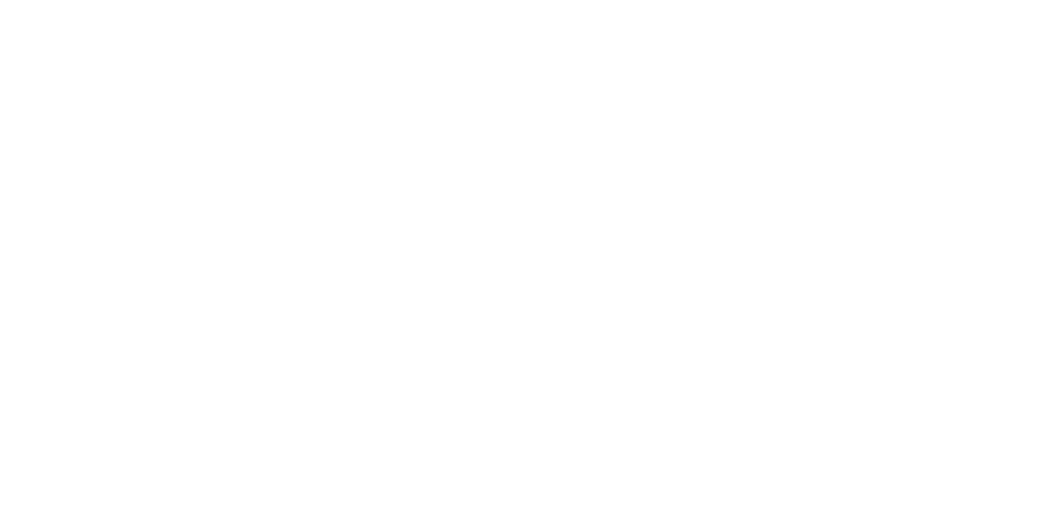
click at [256, 243] on div at bounding box center [530, 261] width 1060 height 522
click at [495, 62] on body at bounding box center [530, 261] width 1060 height 522
click at [462, 88] on body at bounding box center [530, 261] width 1060 height 522
click at [547, 139] on div at bounding box center [530, 261] width 1060 height 522
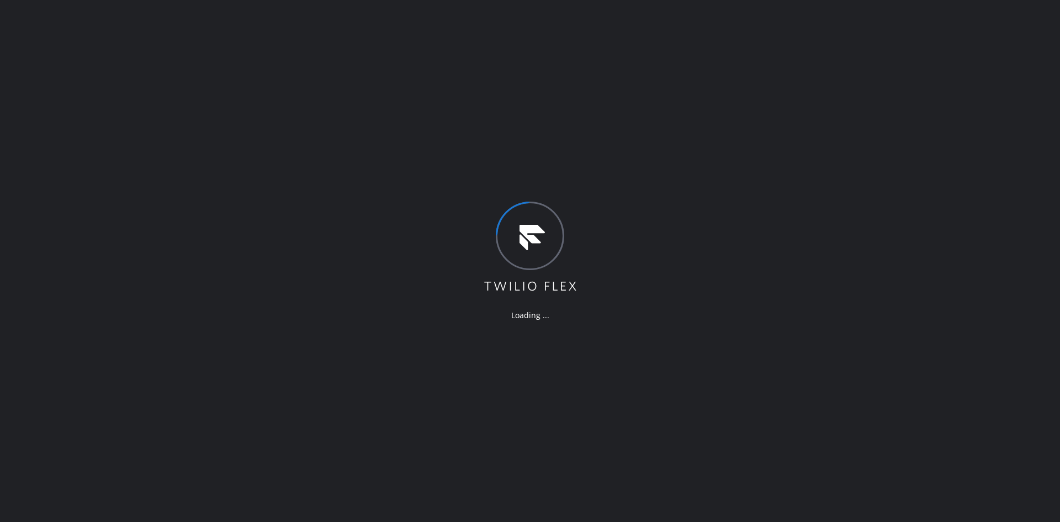
drag, startPoint x: 599, startPoint y: 99, endPoint x: 603, endPoint y: 104, distance: 6.7
click at [604, 98] on div "Loading ..." at bounding box center [530, 261] width 1060 height 522
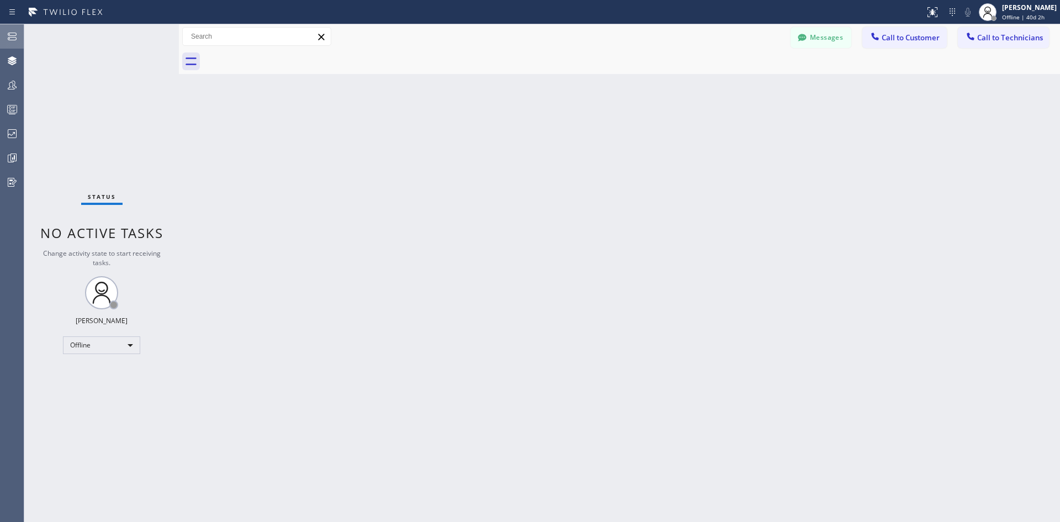
click at [14, 38] on icon at bounding box center [12, 36] width 13 height 13
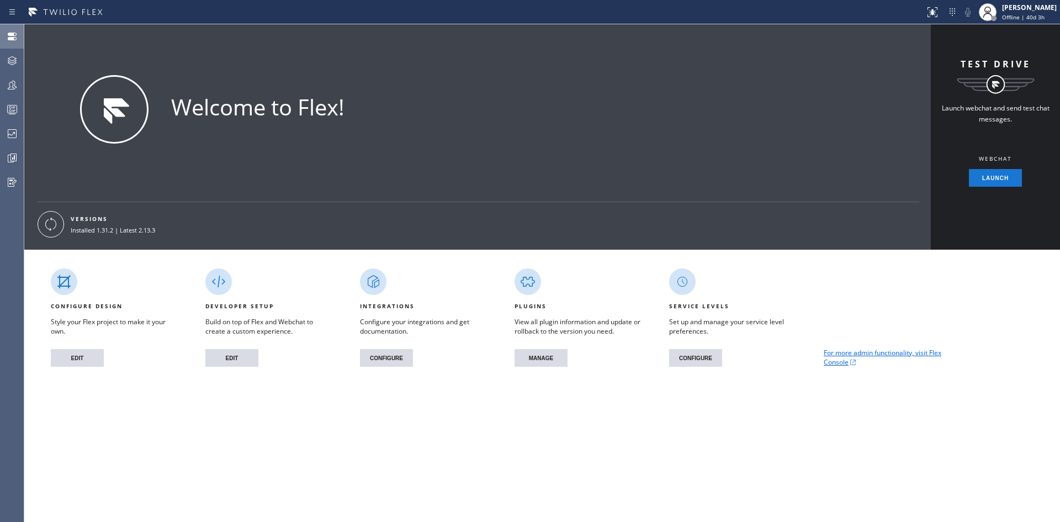
click at [762, 92] on div "Welcome to Flex!" at bounding box center [496, 125] width 860 height 100
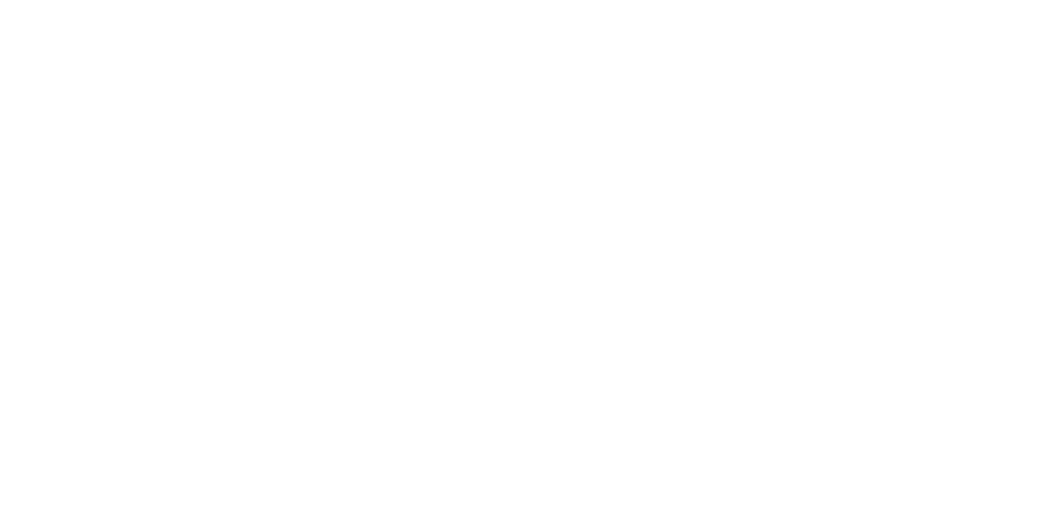
click at [120, 56] on div at bounding box center [530, 261] width 1060 height 522
click at [87, 73] on div at bounding box center [530, 261] width 1060 height 522
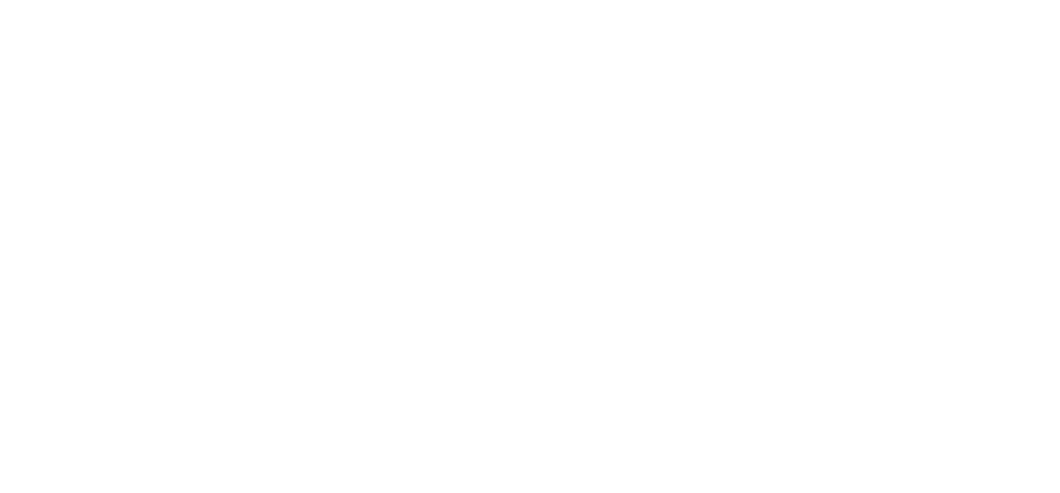
click at [749, 156] on div at bounding box center [530, 246] width 1060 height 493
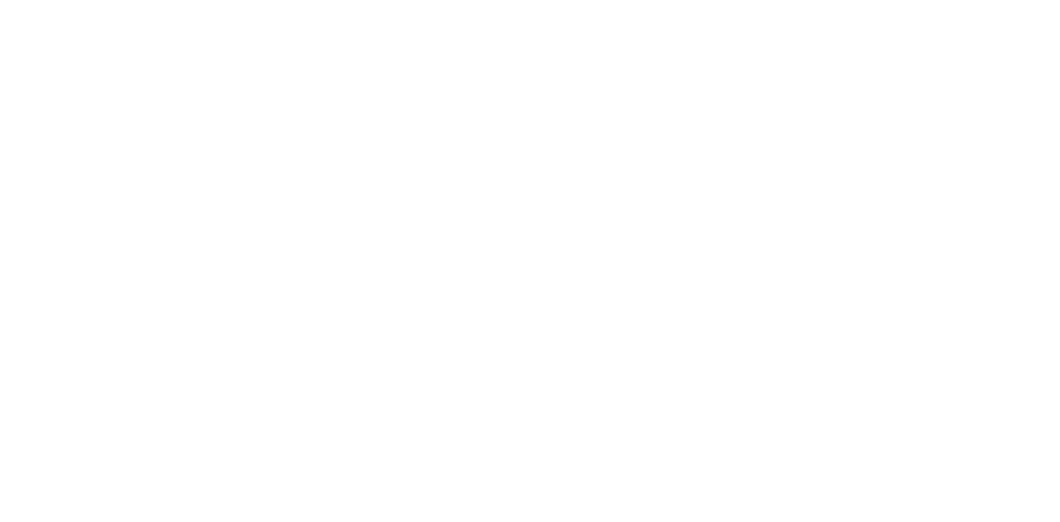
click at [695, 82] on div at bounding box center [530, 261] width 1060 height 522
